Goal: Information Seeking & Learning: Learn about a topic

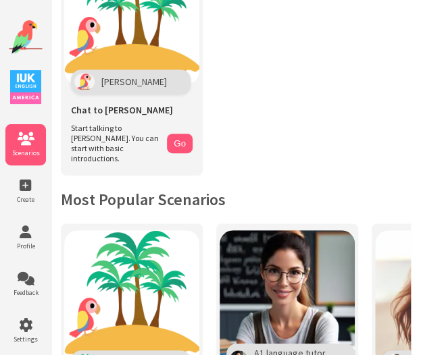
scroll to position [105, 0]
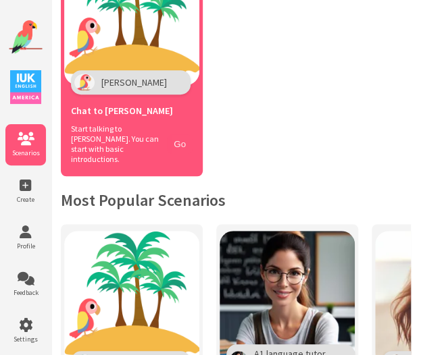
click at [173, 138] on button "Go" at bounding box center [180, 144] width 26 height 20
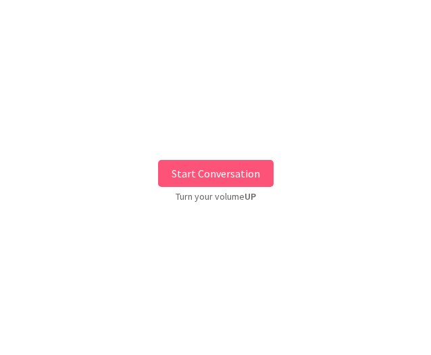
click at [213, 167] on button "Start Conversation" at bounding box center [215, 173] width 115 height 27
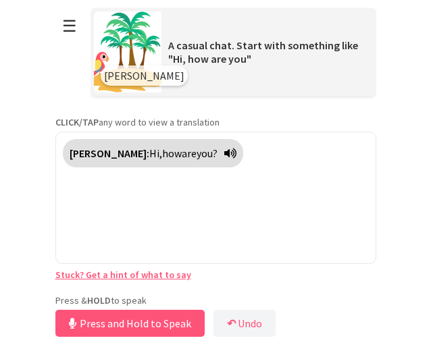
click at [176, 300] on div "Press & HOLD to speak Press and Hold to Speak ↶ Undo Save No voice detected. Ho…" at bounding box center [215, 317] width 321 height 46
click at [168, 325] on button "Release to Stop Speaking" at bounding box center [127, 323] width 145 height 27
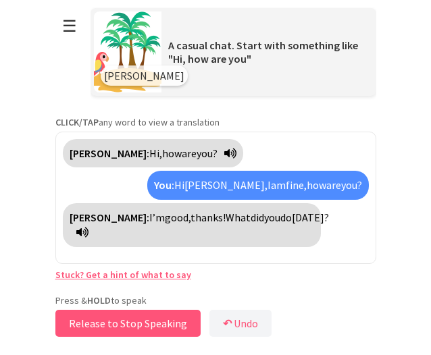
click at [165, 322] on button "Release to Stop Speaking" at bounding box center [127, 323] width 145 height 27
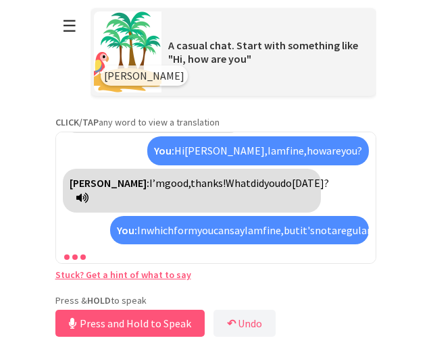
scroll to position [65, 0]
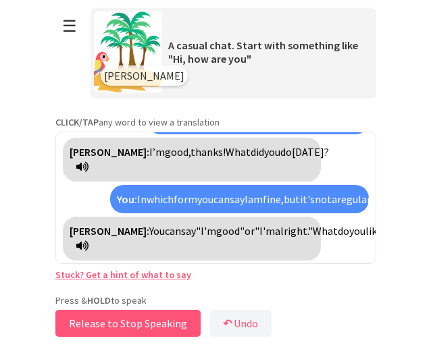
click at [126, 318] on button "Release to Stop Speaking" at bounding box center [127, 323] width 145 height 27
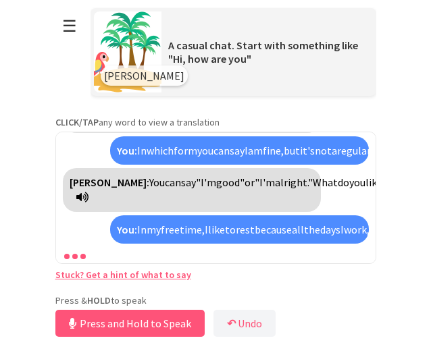
scroll to position [205, 0]
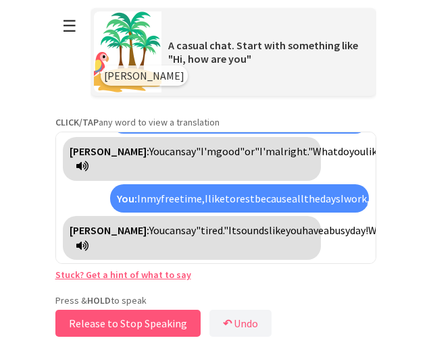
click at [112, 328] on button "Release to Stop Speaking" at bounding box center [127, 323] width 145 height 27
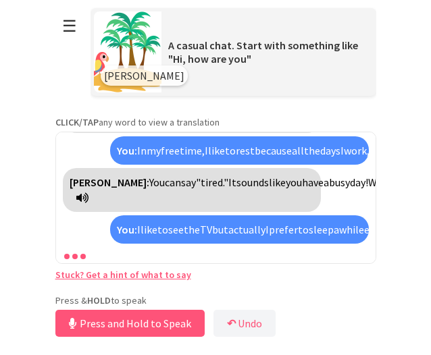
scroll to position [344, 0]
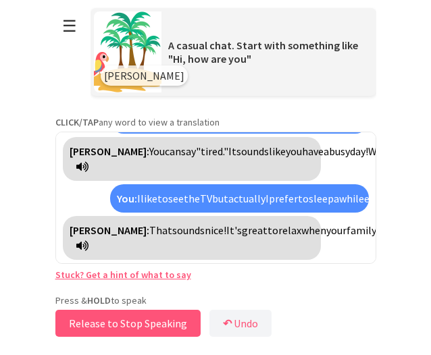
click at [112, 326] on button "Release to Stop Speaking" at bounding box center [127, 323] width 145 height 27
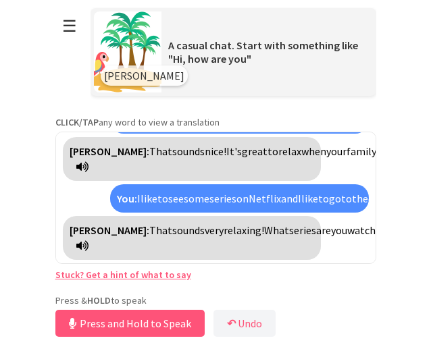
scroll to position [469, 0]
click at [117, 317] on button "Release to Stop Speaking" at bounding box center [127, 323] width 145 height 27
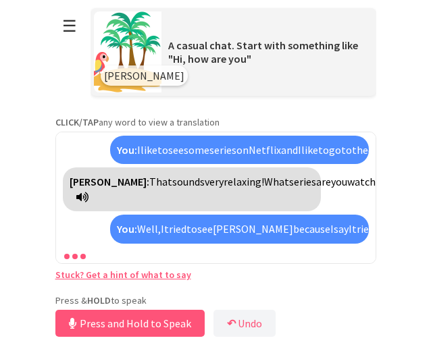
scroll to position [624, 0]
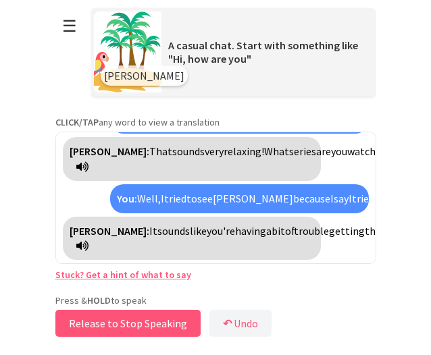
click at [173, 322] on button "Release to Stop Speaking" at bounding box center [127, 323] width 145 height 27
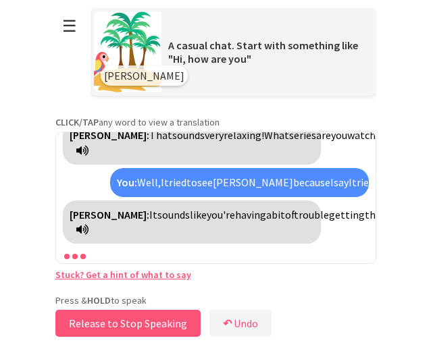
click at [173, 322] on button "Release to Stop Speaking" at bounding box center [127, 323] width 145 height 27
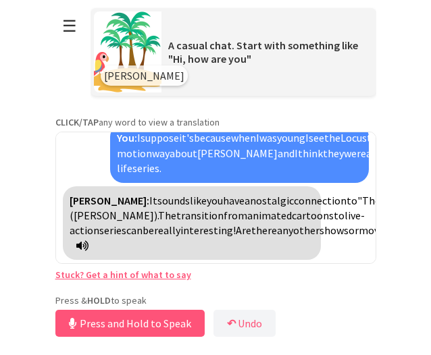
scroll to position [838, 0]
click at [130, 324] on button "Release to Stop Speaking" at bounding box center [127, 323] width 145 height 27
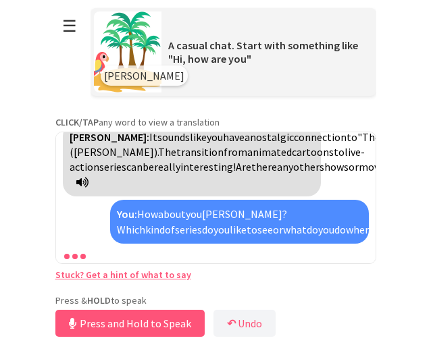
scroll to position [1008, 0]
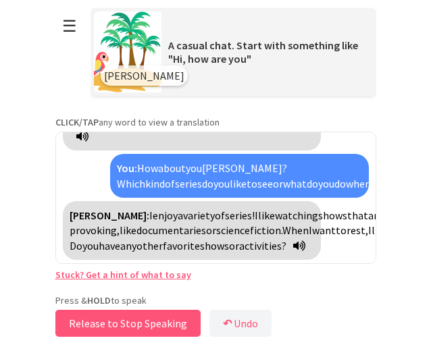
click at [159, 323] on button "Release to Stop Speaking" at bounding box center [127, 323] width 145 height 27
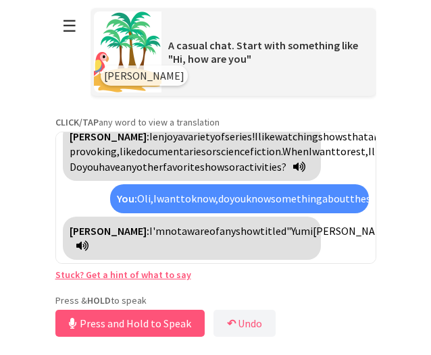
scroll to position [1179, 0]
click at [140, 323] on button "Release to Stop Speaking" at bounding box center [127, 323] width 145 height 27
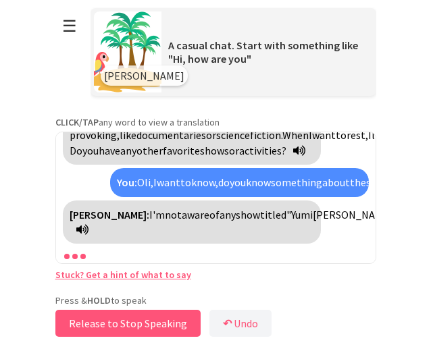
click at [140, 323] on button "Release to Stop Speaking" at bounding box center [127, 323] width 145 height 27
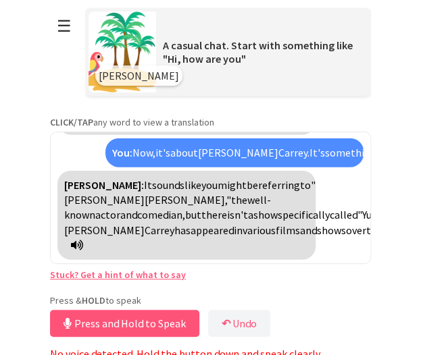
scroll to position [1469, 0]
click at [85, 315] on button "Release to Stop Speaking" at bounding box center [122, 323] width 145 height 27
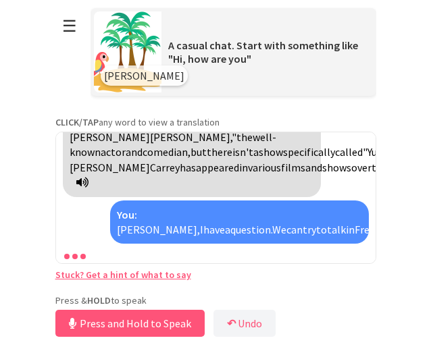
scroll to position [1563, 0]
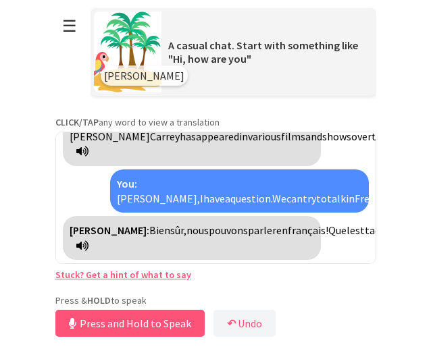
click at [88, 244] on icon at bounding box center [82, 245] width 12 height 11
click at [153, 317] on button "Release to Stop Speaking" at bounding box center [127, 323] width 145 height 27
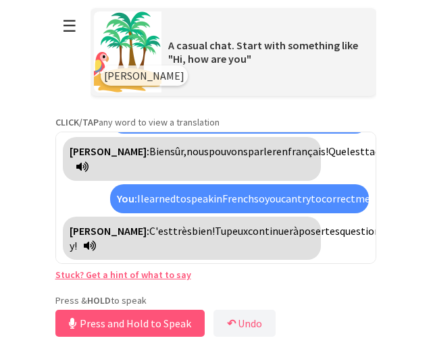
scroll to position [1673, 0]
click at [161, 324] on button "Release to Stop Speaking" at bounding box center [127, 323] width 145 height 27
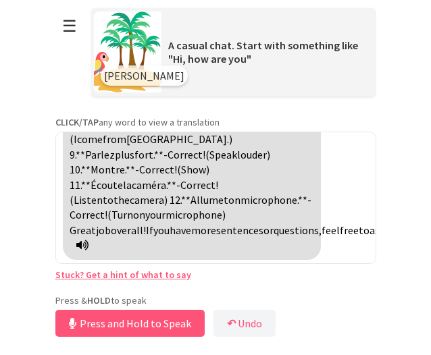
scroll to position [2090, 0]
click at [173, 321] on button "Release to Stop Speaking" at bounding box center [127, 323] width 145 height 27
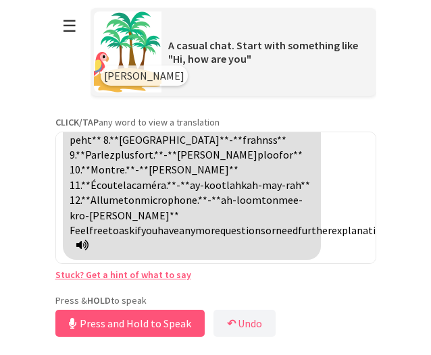
scroll to position [2280, 0]
click at [173, 328] on button "Release to Stop Speaking" at bounding box center [127, 323] width 145 height 27
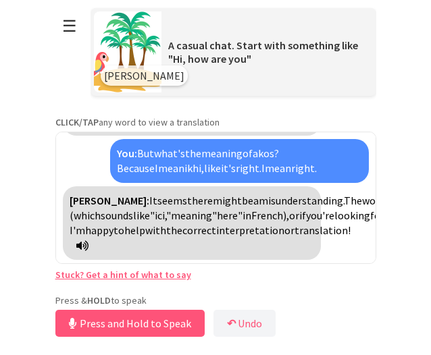
scroll to position [2540, 0]
click at [139, 321] on button "Release to Stop Speaking" at bounding box center [127, 323] width 145 height 27
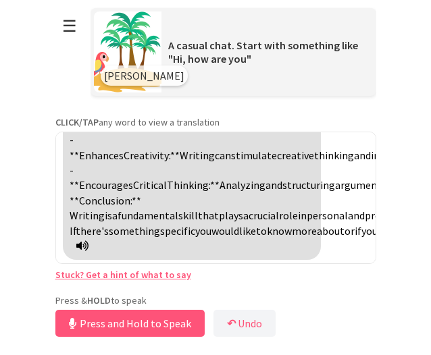
scroll to position [3259, 0]
click at [114, 316] on button "Release to Stop Speaking" at bounding box center [127, 323] width 145 height 27
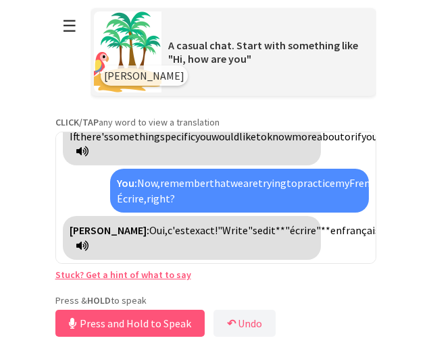
scroll to position [3399, 0]
drag, startPoint x: 114, startPoint y: 316, endPoint x: 122, endPoint y: 318, distance: 7.7
click at [122, 318] on button "Release to Stop Speaking" at bounding box center [127, 323] width 145 height 27
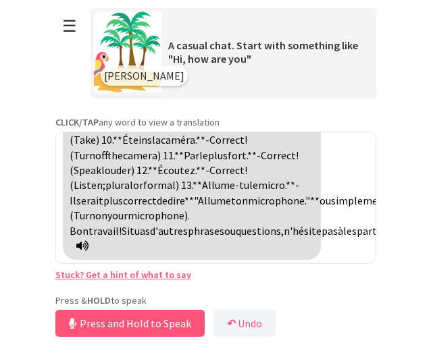
scroll to position [3621, 0]
drag, startPoint x: 192, startPoint y: 195, endPoint x: 134, endPoint y: 212, distance: 60.5
click at [299, 26] on span "impérative" at bounding box center [324, 19] width 51 height 14
click at [144, 323] on button "Release to Stop Speaking" at bounding box center [127, 323] width 145 height 27
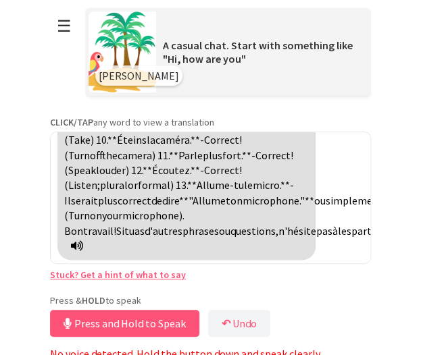
click at [83, 242] on icon at bounding box center [77, 245] width 12 height 11
click at [83, 247] on icon at bounding box center [77, 245] width 12 height 11
click at [107, 323] on button "Release to Stop Speaking" at bounding box center [122, 323] width 145 height 27
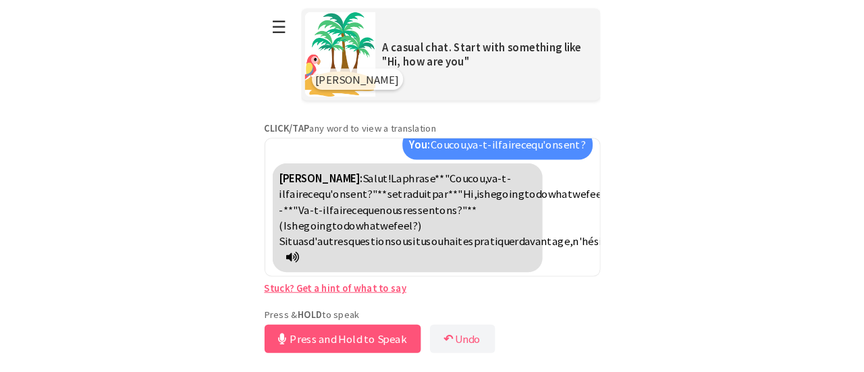
scroll to position [3827, 0]
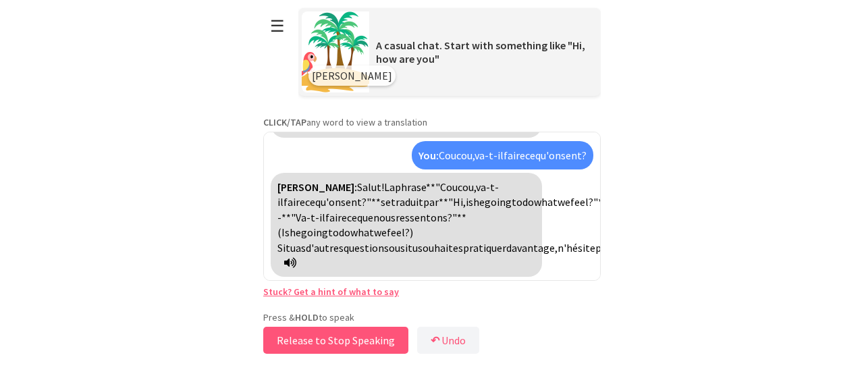
click at [294, 342] on button "Release to Stop Speaking" at bounding box center [335, 340] width 145 height 27
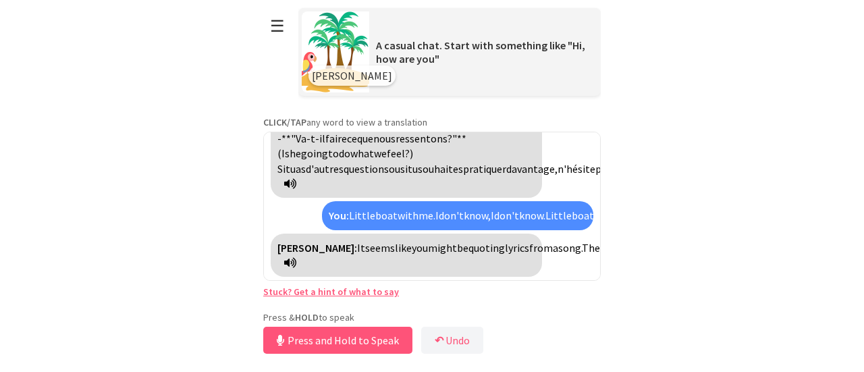
scroll to position [3981, 0]
click at [351, 337] on button "Release to Stop Speaking" at bounding box center [335, 340] width 145 height 27
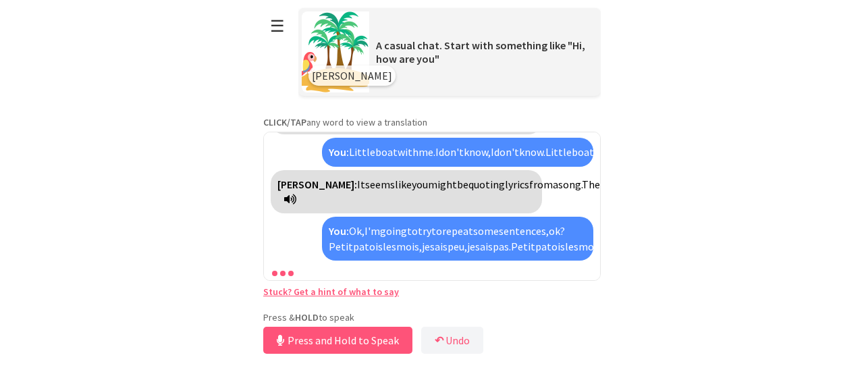
scroll to position [4302, 0]
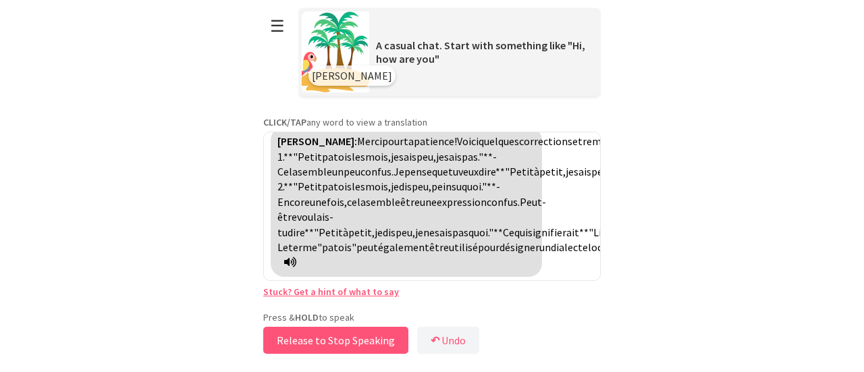
click at [351, 337] on button "Release to Stop Speaking" at bounding box center [335, 340] width 145 height 27
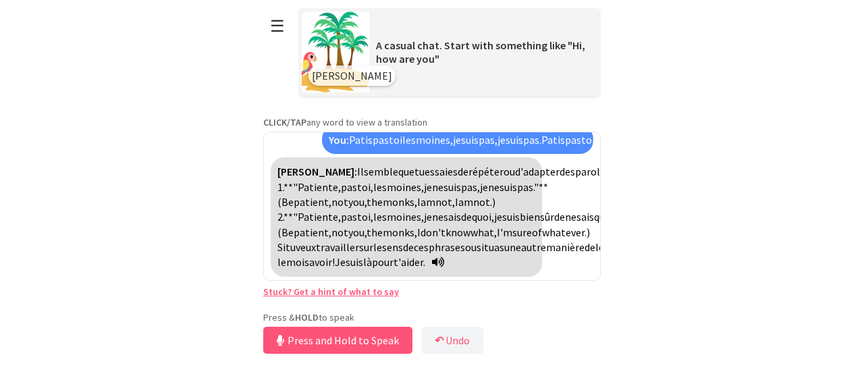
scroll to position [4563, 0]
drag, startPoint x: 368, startPoint y: 345, endPoint x: 427, endPoint y: 338, distance: 59.1
click at [427, 338] on div "Press & HOLD to speak Release to Stop Speaking ↶ Undo Save No voice detected. H…" at bounding box center [432, 334] width 338 height 46
click at [430, 338] on b "↶" at bounding box center [435, 340] width 9 height 14
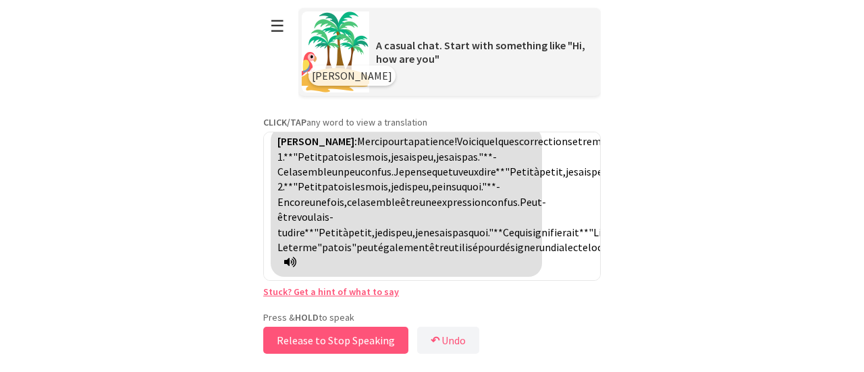
click at [358, 345] on button "Release to Stop Speaking" at bounding box center [335, 340] width 145 height 27
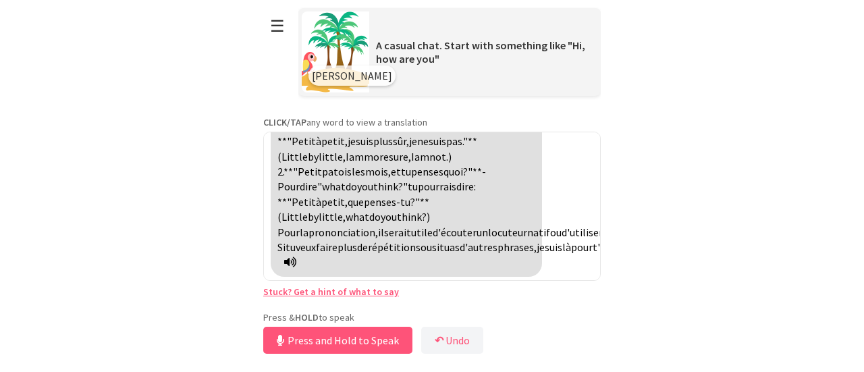
scroll to position [4433, 0]
click at [365, 341] on button "Release to Stop Speaking" at bounding box center [335, 340] width 145 height 27
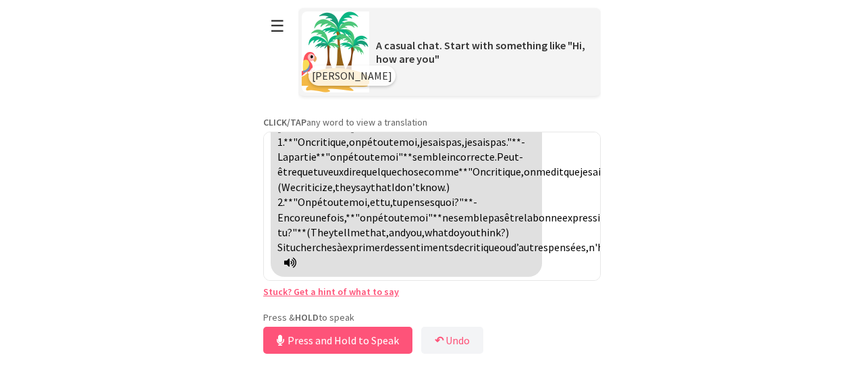
scroll to position [4745, 0]
